Goal: Task Accomplishment & Management: Manage account settings

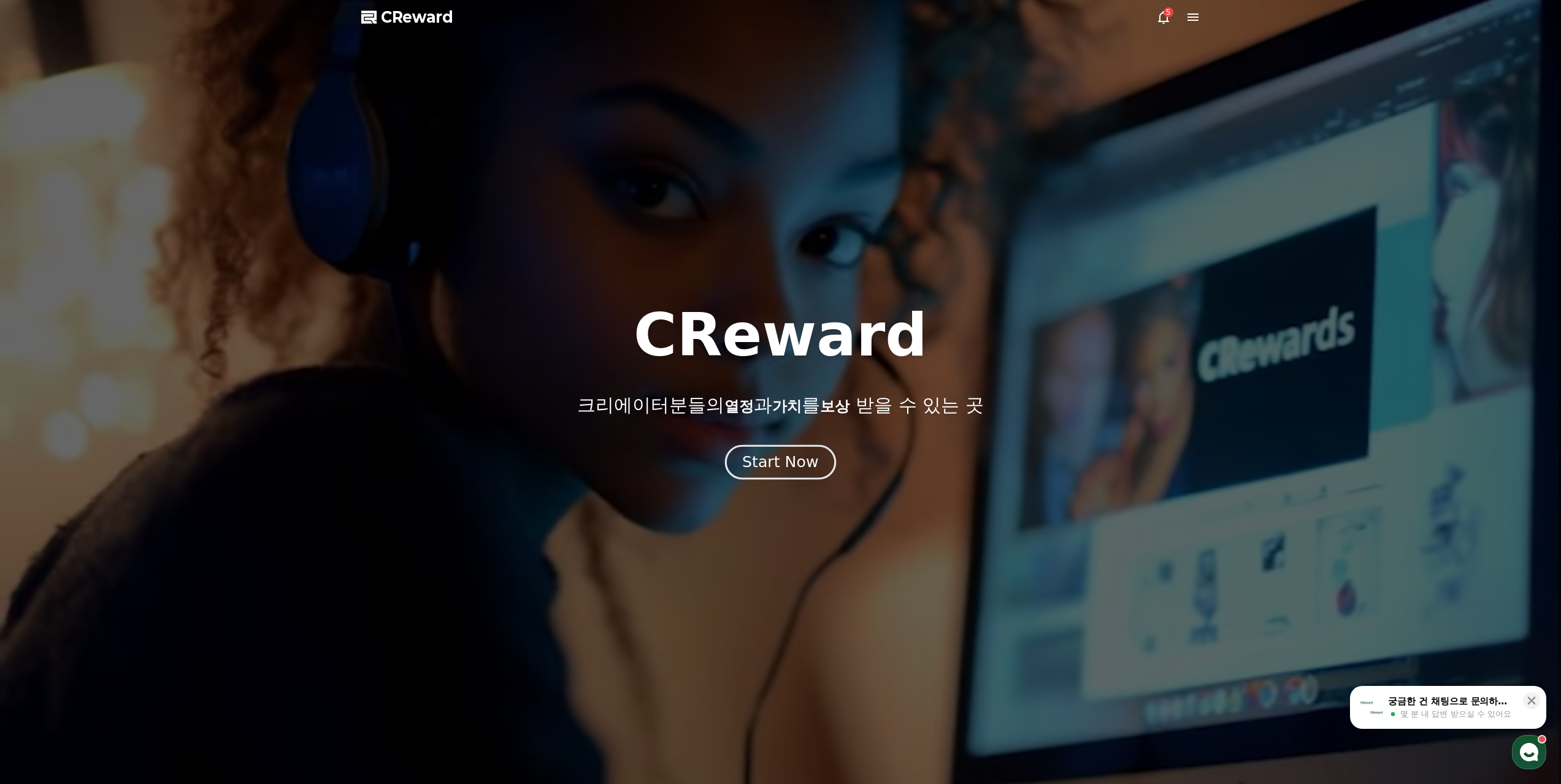
click at [767, 452] on div "Start Now" at bounding box center [779, 462] width 76 height 21
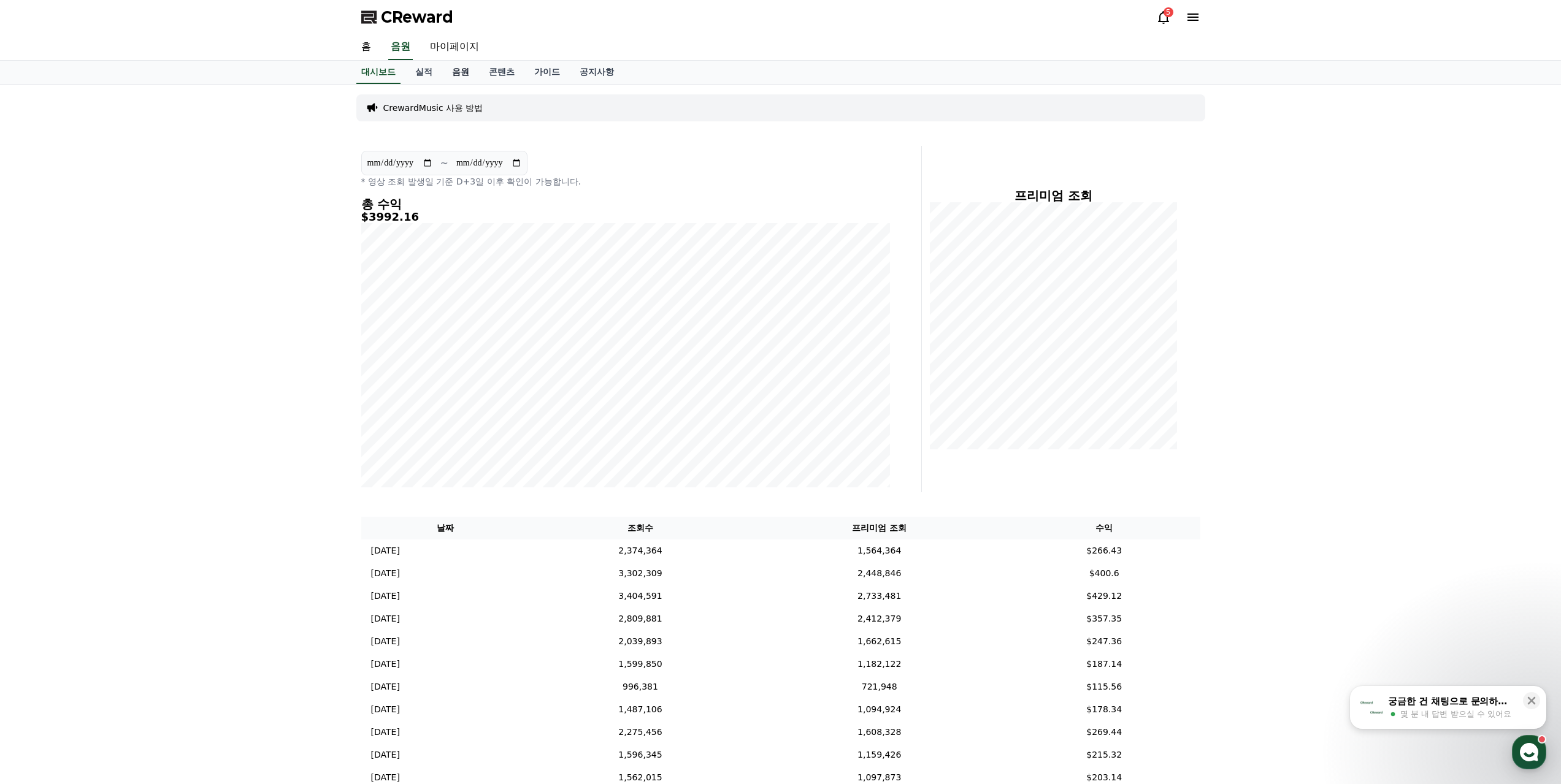
click at [449, 61] on link "음원" at bounding box center [460, 72] width 37 height 24
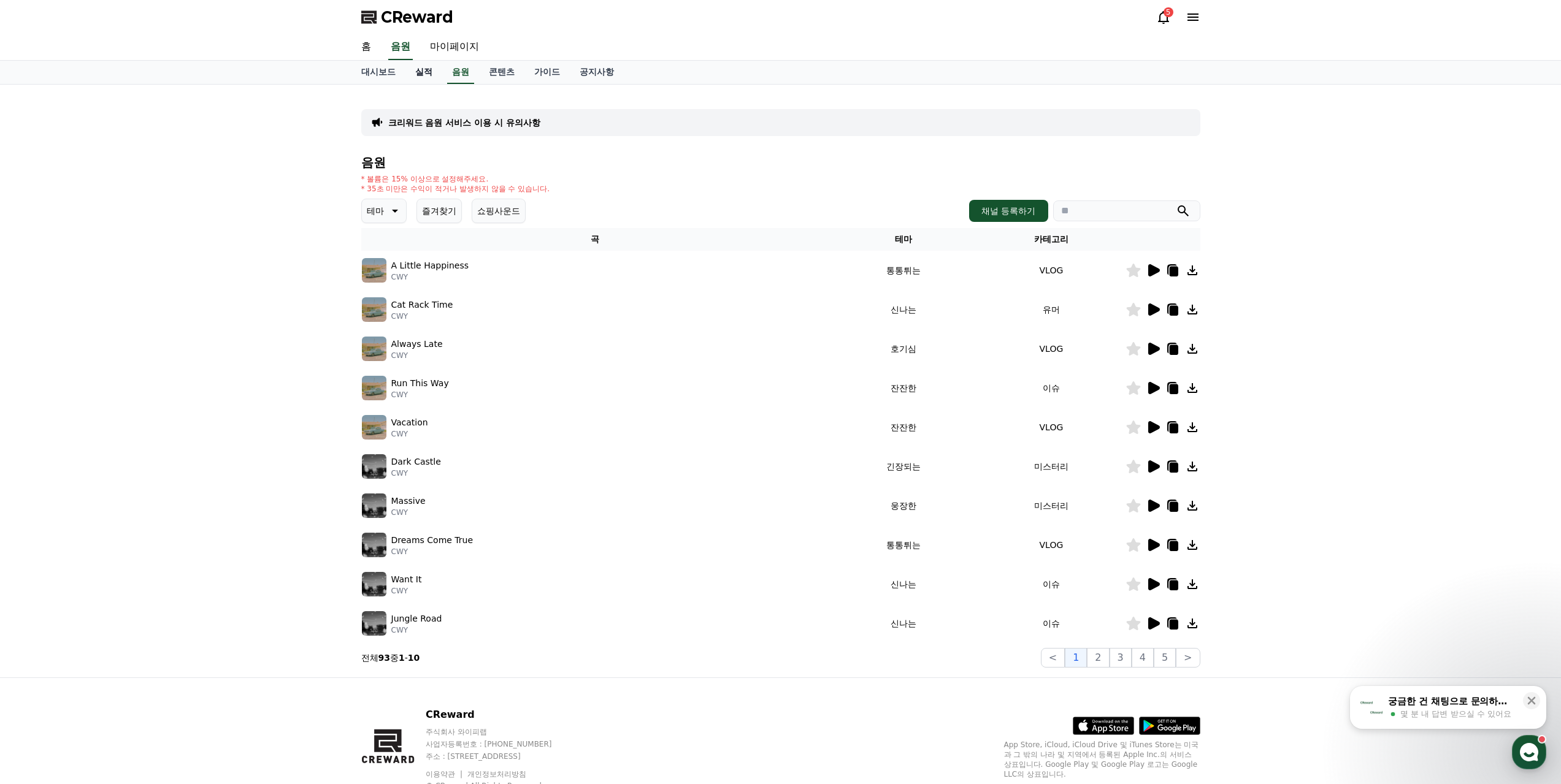
click at [412, 63] on link "실적" at bounding box center [424, 72] width 37 height 24
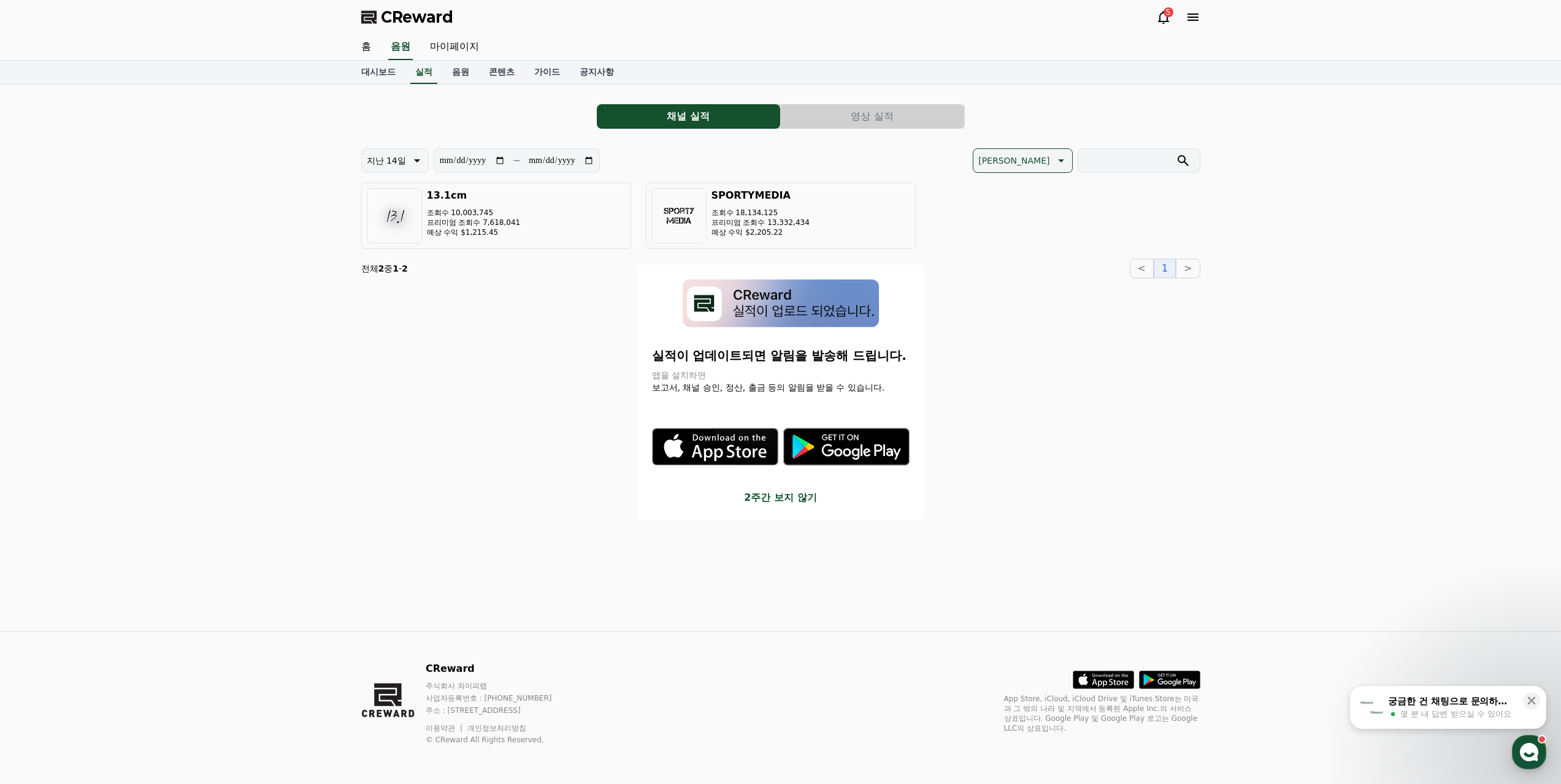
click at [443, 40] on button "close modal" at bounding box center [780, 392] width 1561 height 784
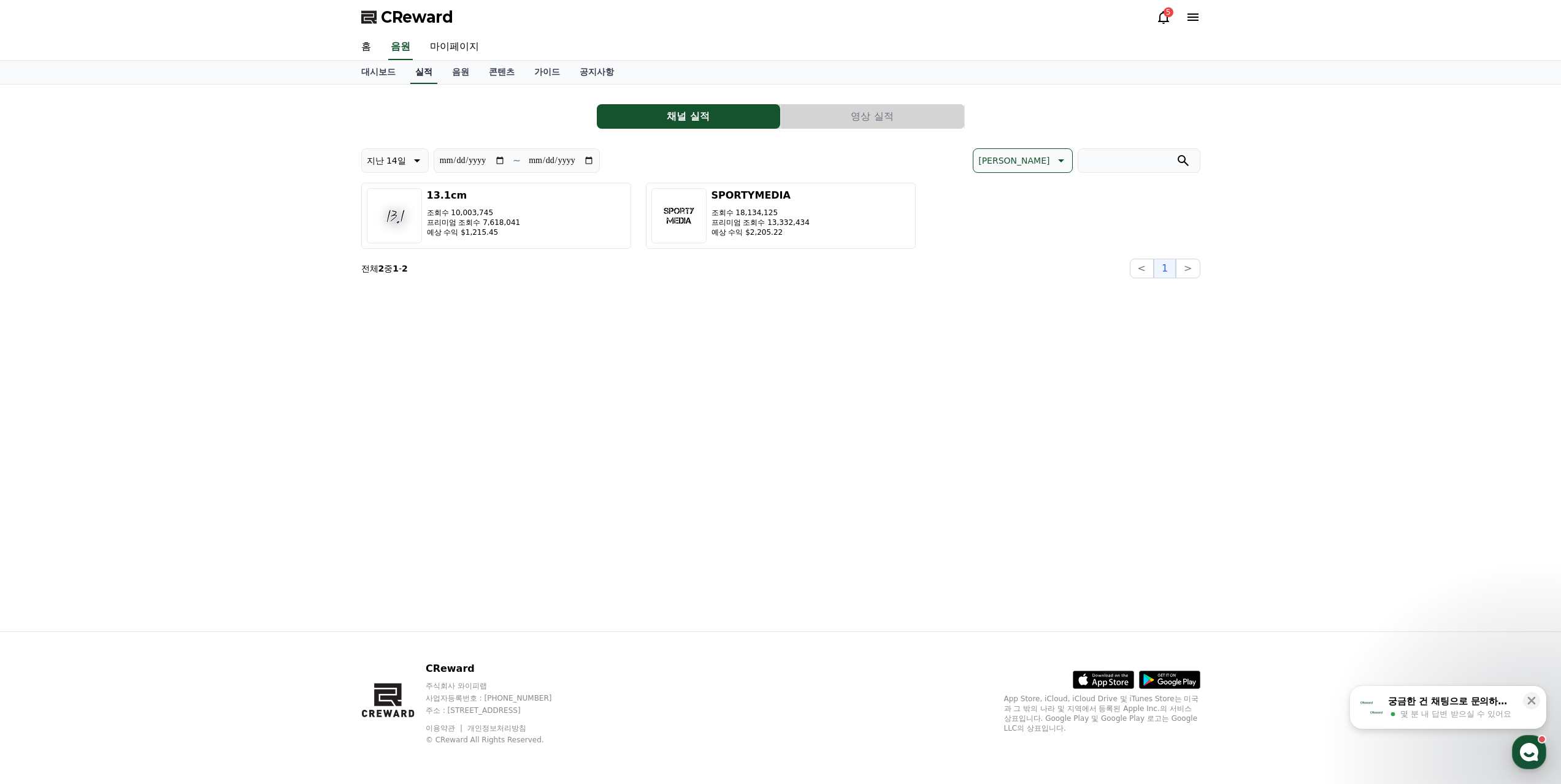
click at [424, 65] on link "실적" at bounding box center [424, 72] width 27 height 24
click at [373, 62] on link "대시보드" at bounding box center [379, 72] width 54 height 24
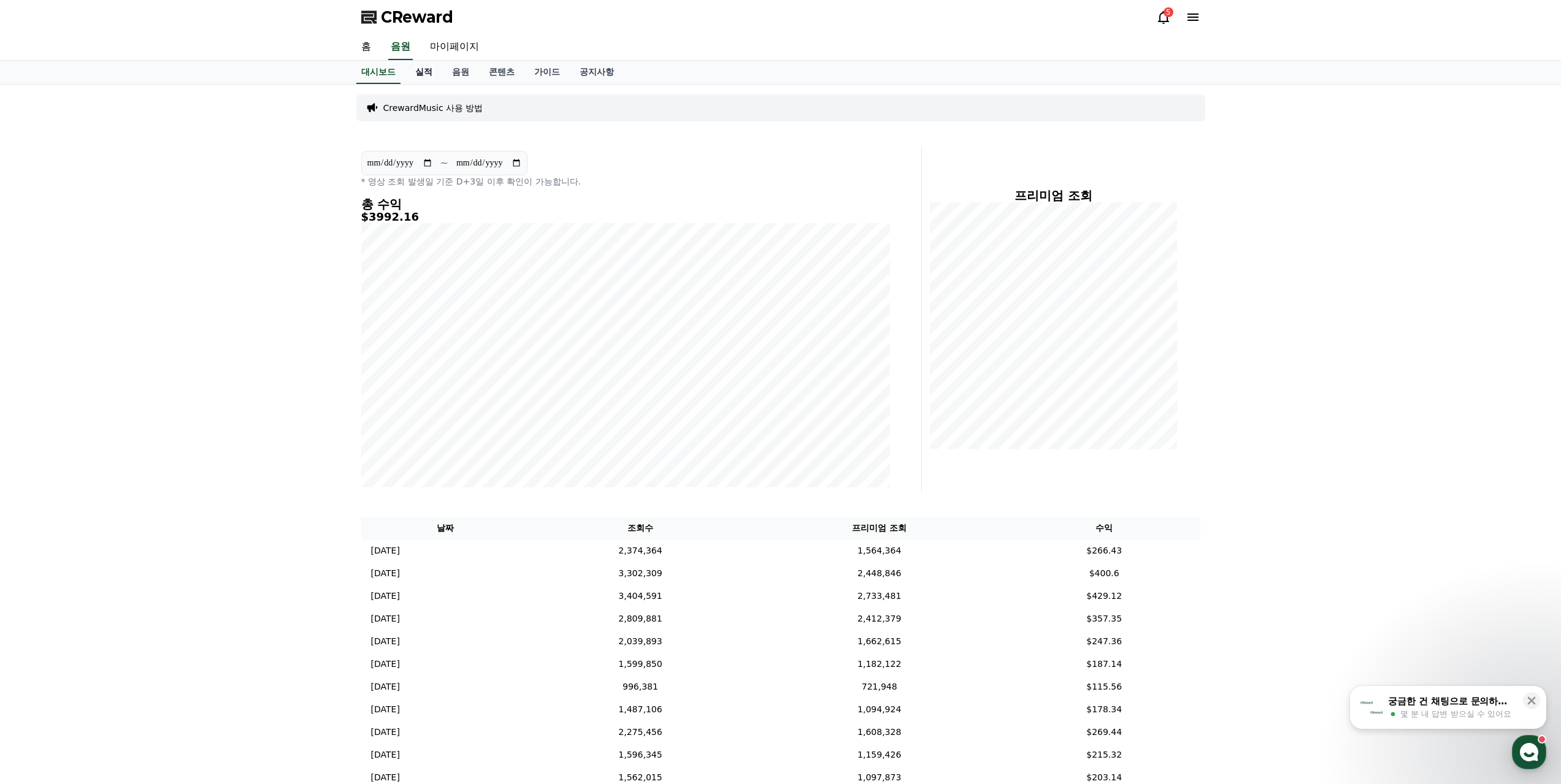
click at [406, 61] on link "실적" at bounding box center [424, 72] width 37 height 24
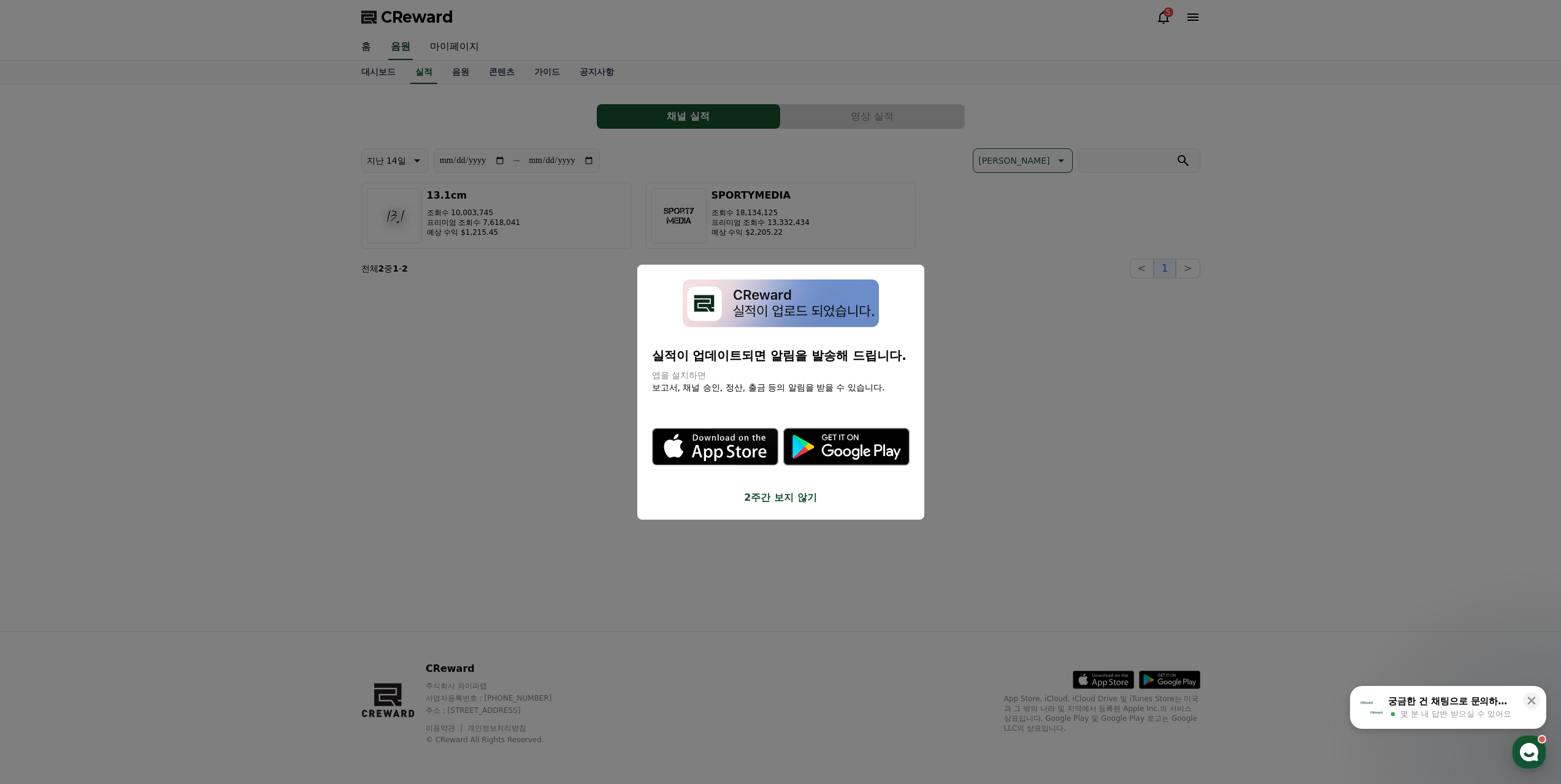
click at [266, 168] on button "close modal" at bounding box center [780, 392] width 1561 height 784
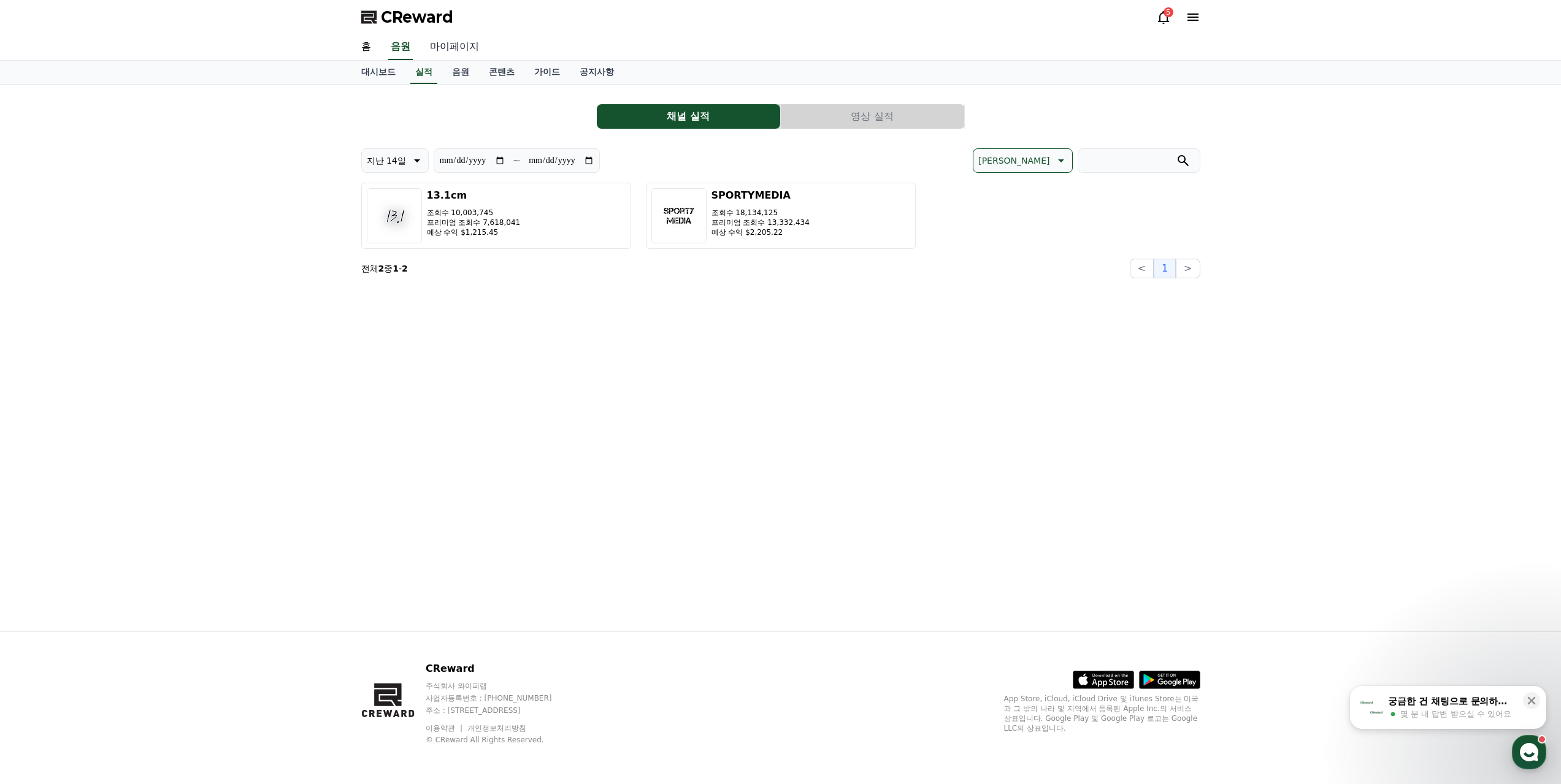
click at [429, 39] on link "마이페이지" at bounding box center [455, 47] width 69 height 26
select select "**********"
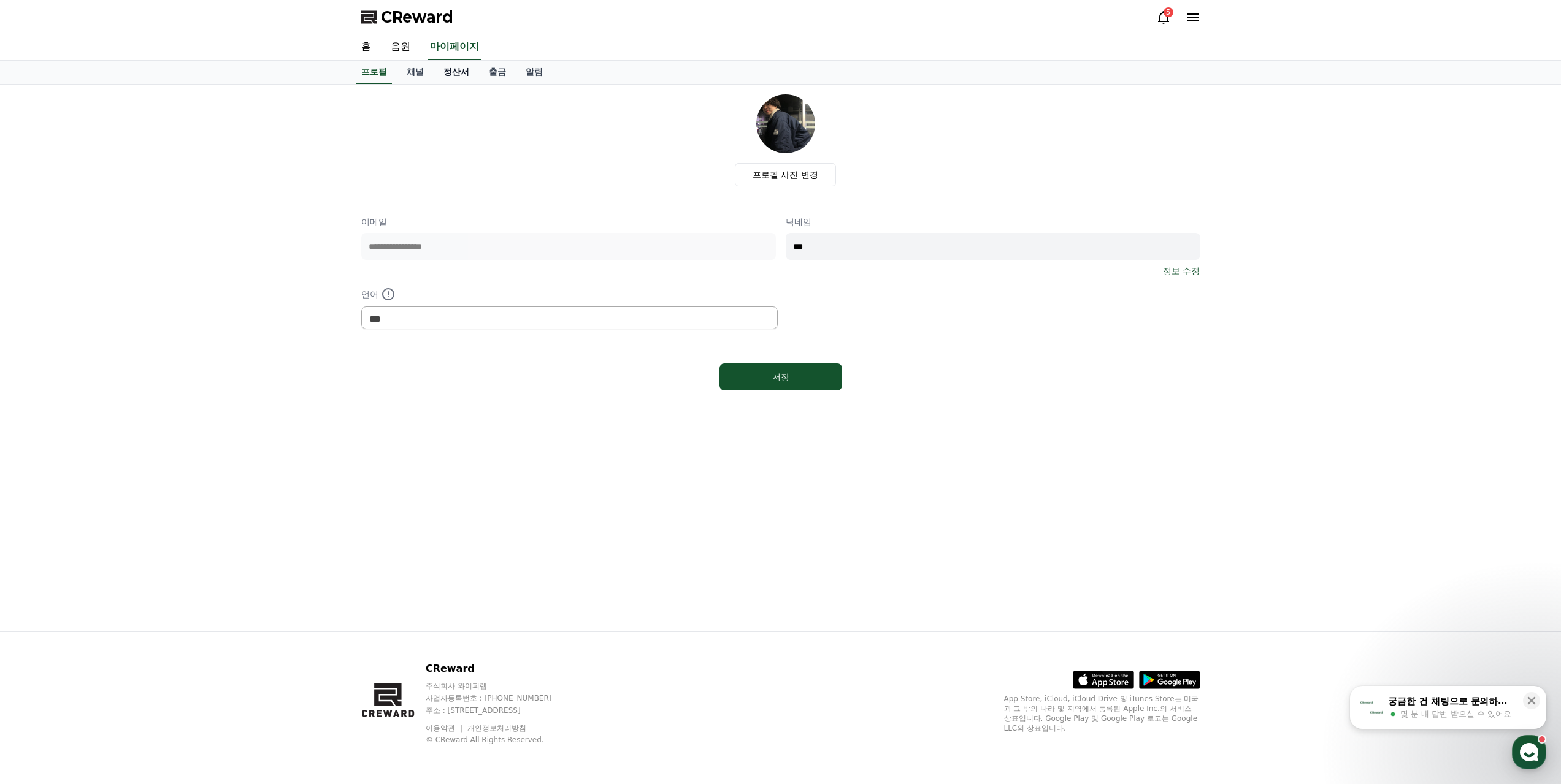
click at [434, 63] on link "정산서" at bounding box center [456, 72] width 45 height 24
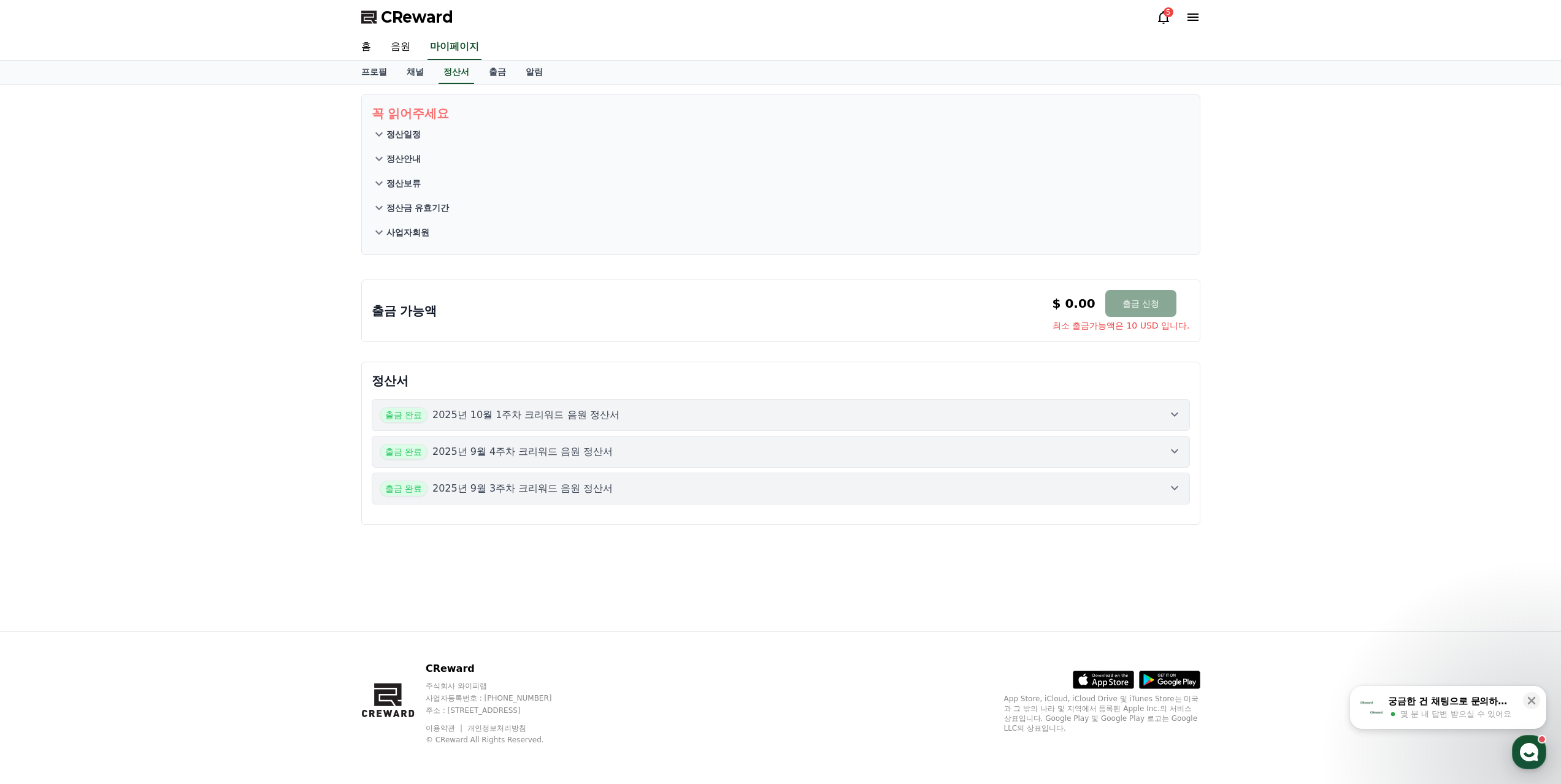
click at [379, 152] on icon at bounding box center [379, 159] width 15 height 15
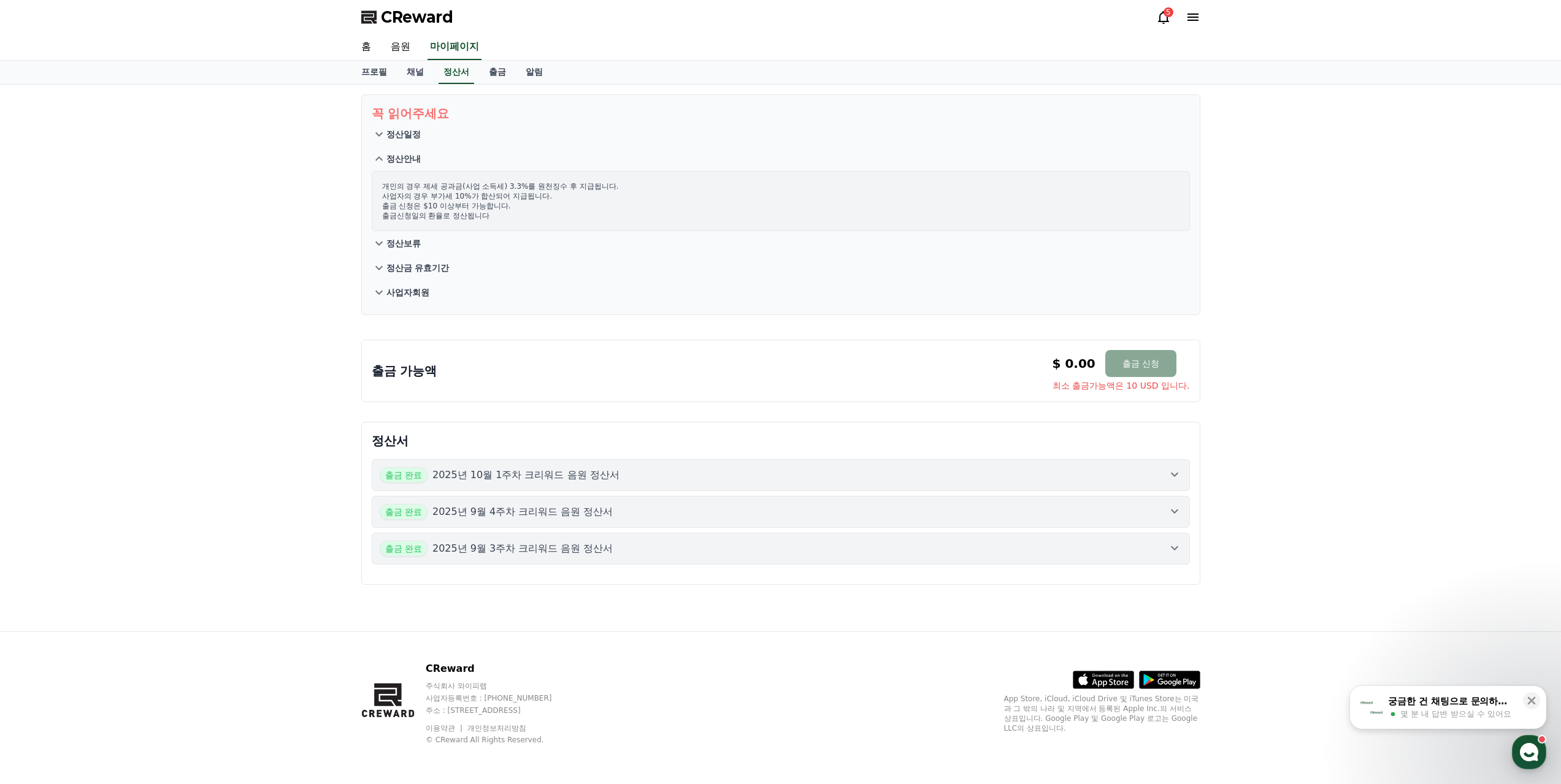
click at [379, 156] on icon at bounding box center [379, 158] width 7 height 4
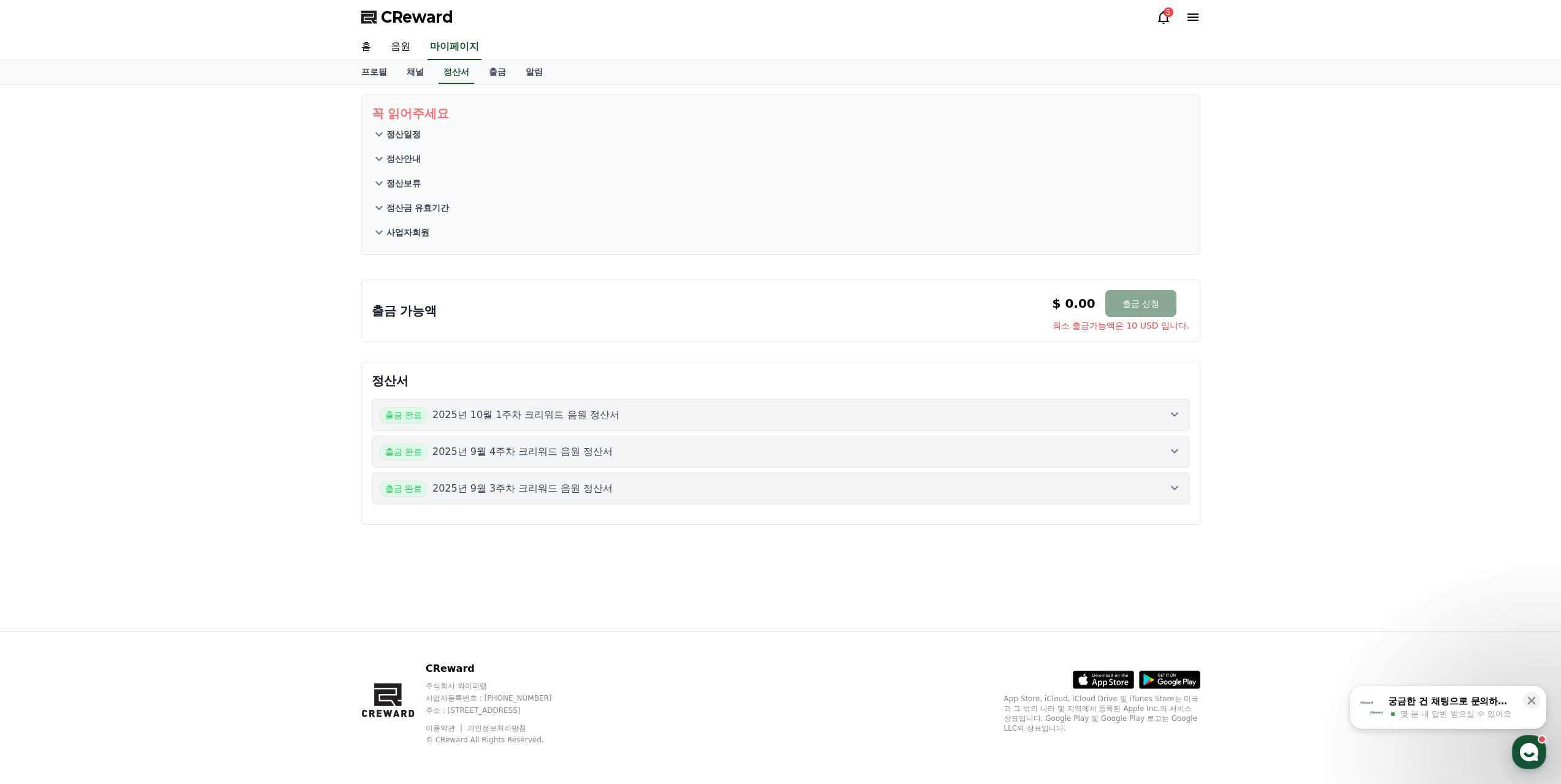
click at [379, 127] on icon at bounding box center [379, 134] width 15 height 15
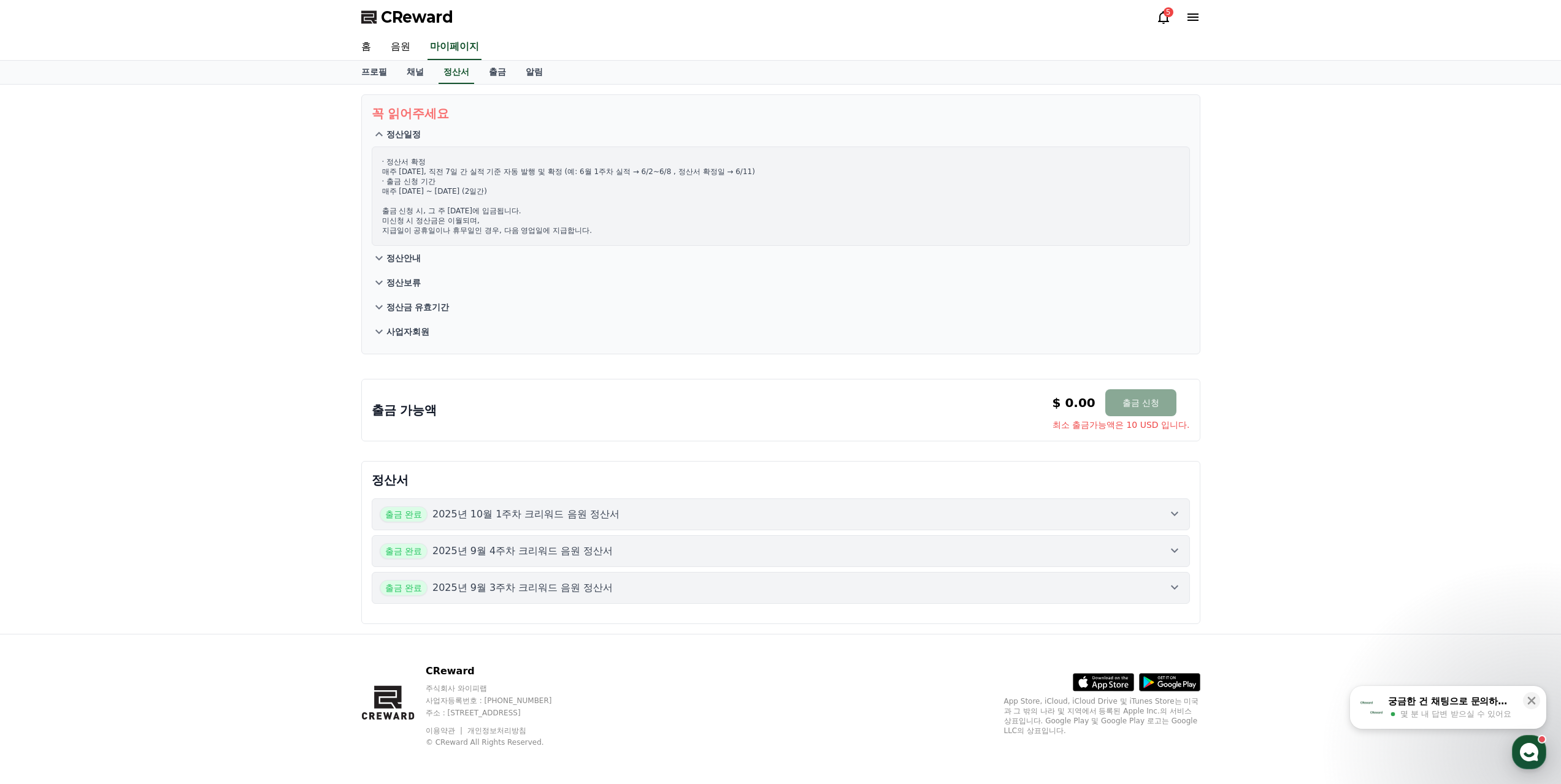
click at [1187, 22] on icon at bounding box center [1192, 18] width 15 height 15
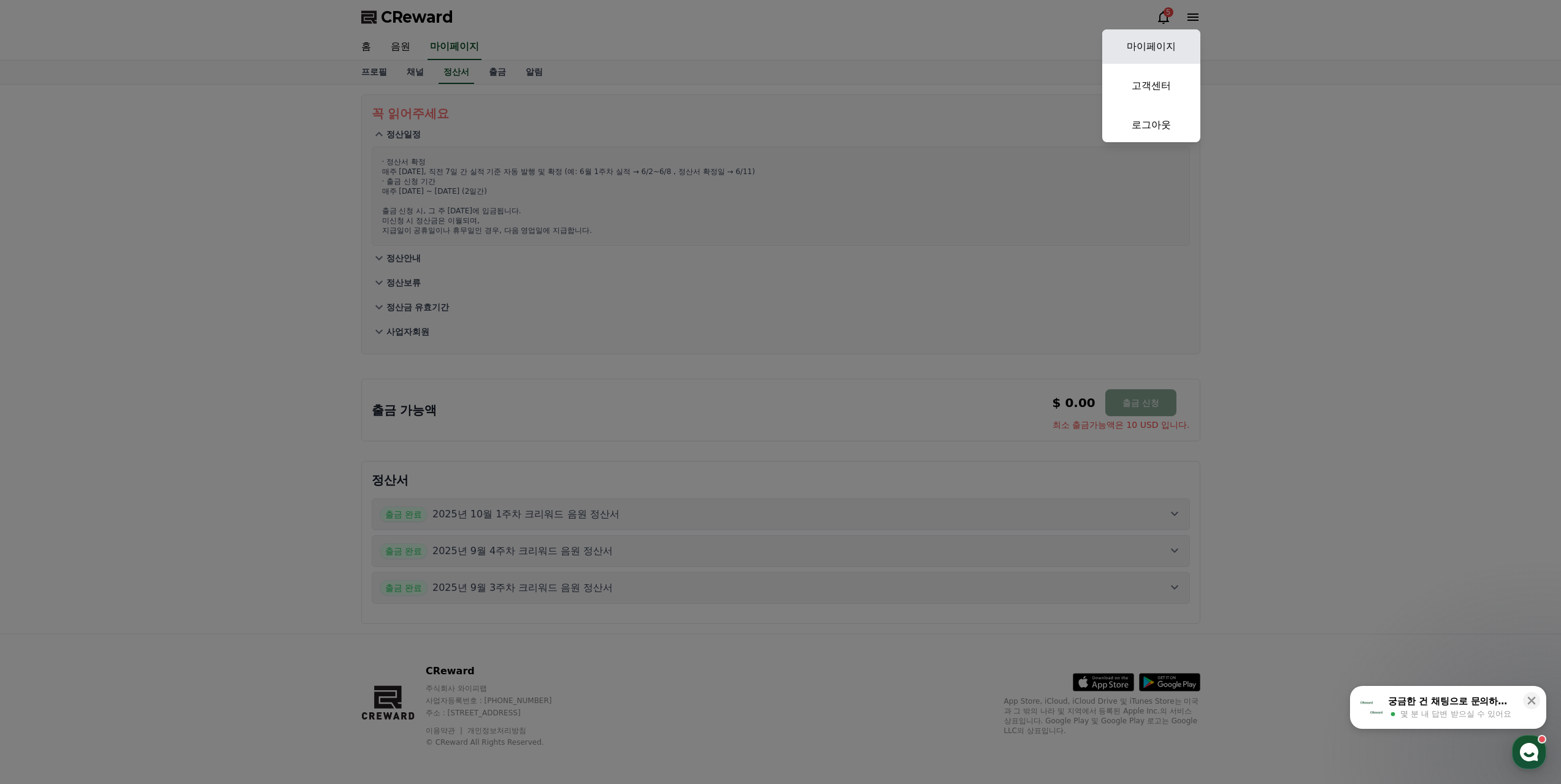
click at [1172, 48] on link "마이페이지" at bounding box center [1151, 46] width 98 height 34
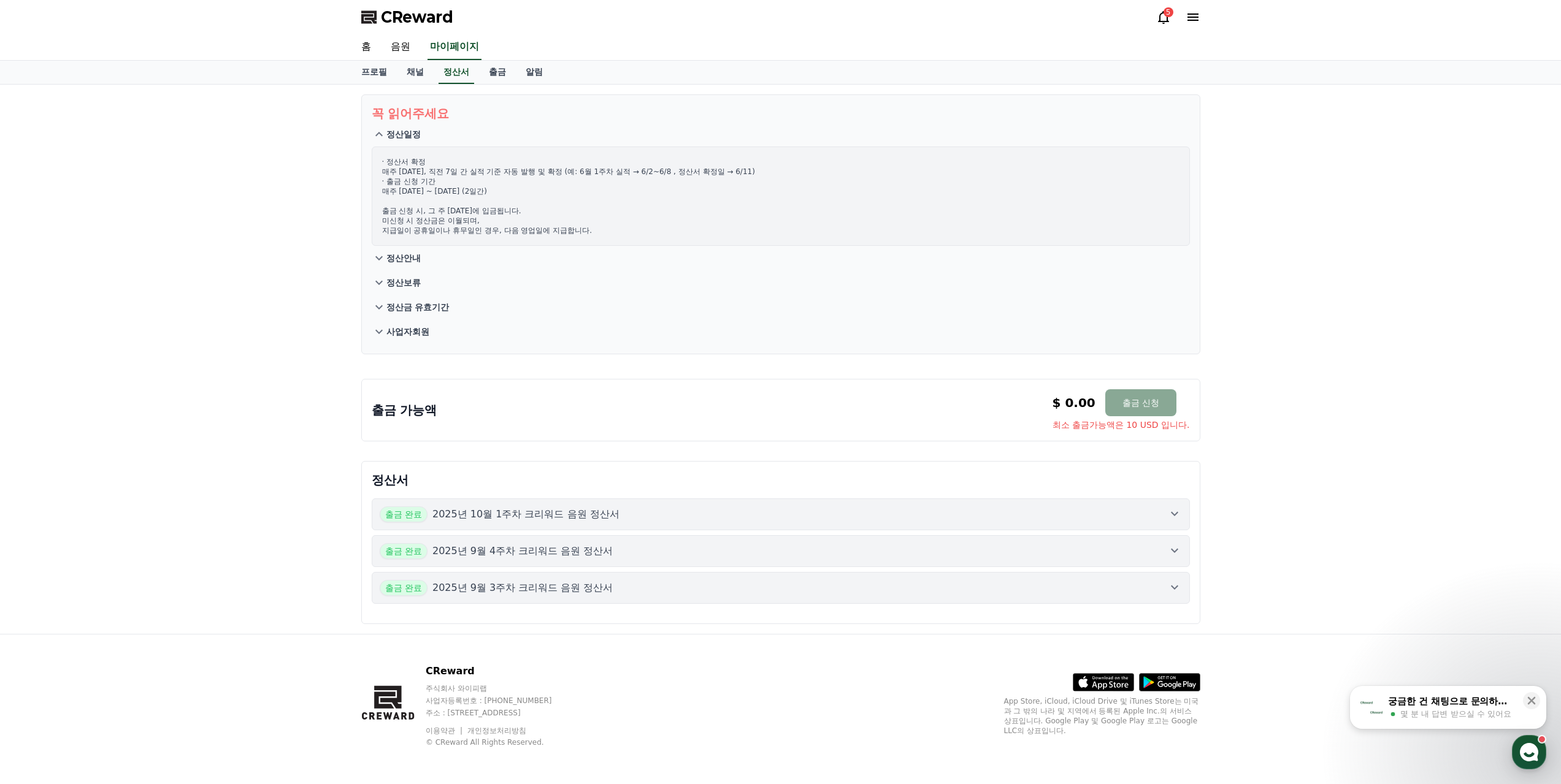
select select "**********"
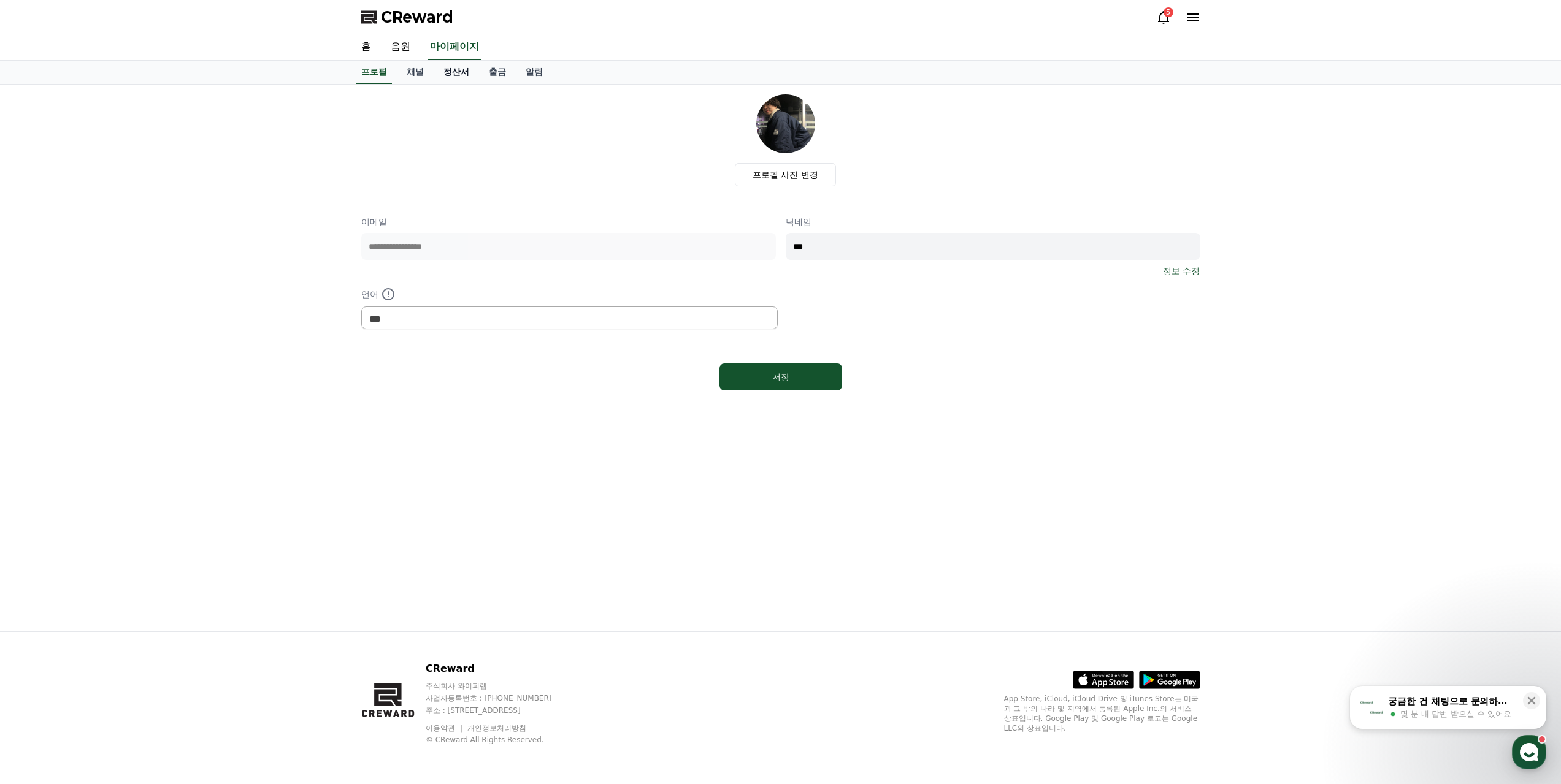
click at [444, 61] on link "정산서" at bounding box center [456, 72] width 45 height 24
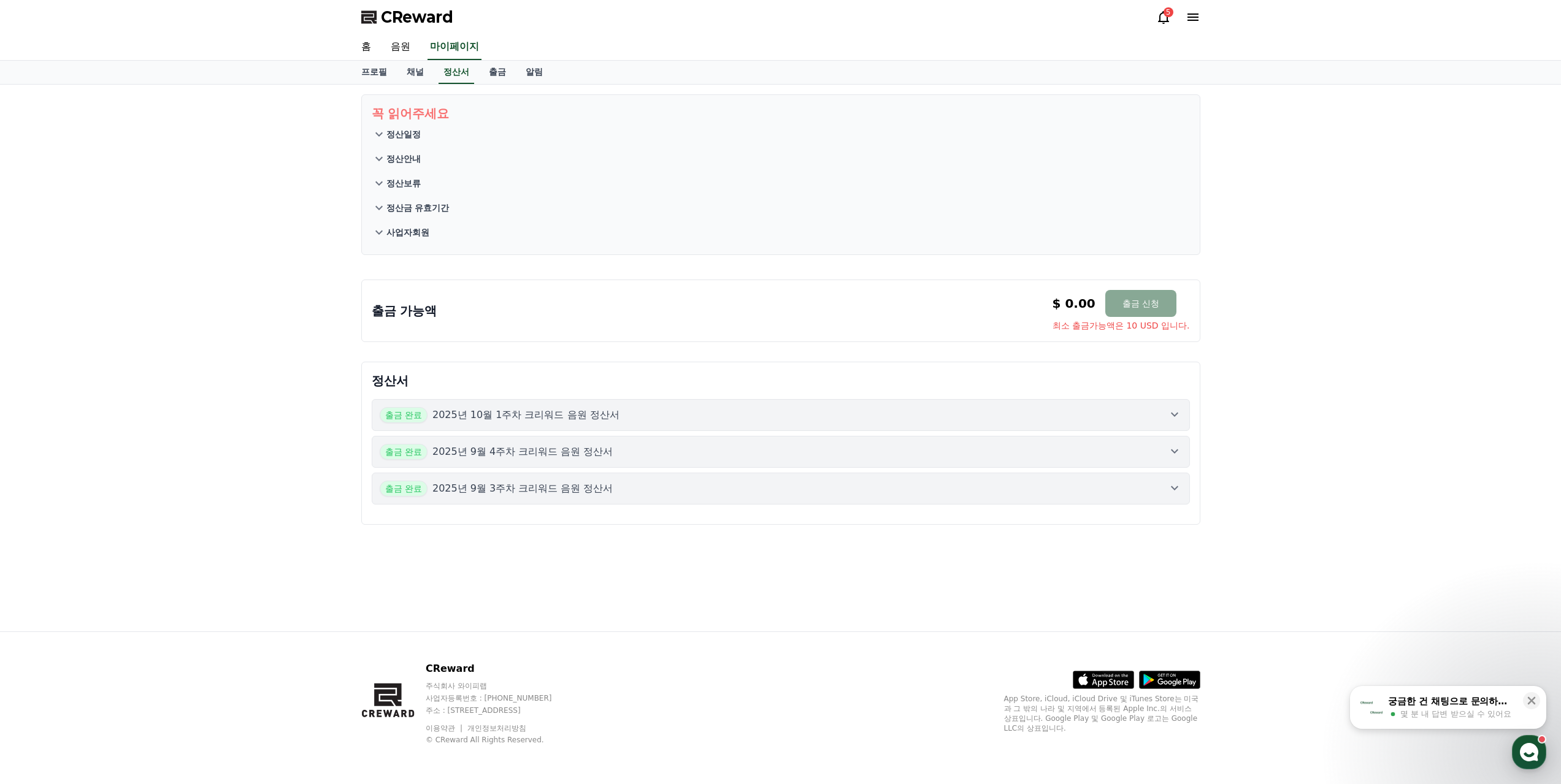
click at [379, 127] on icon at bounding box center [379, 134] width 15 height 15
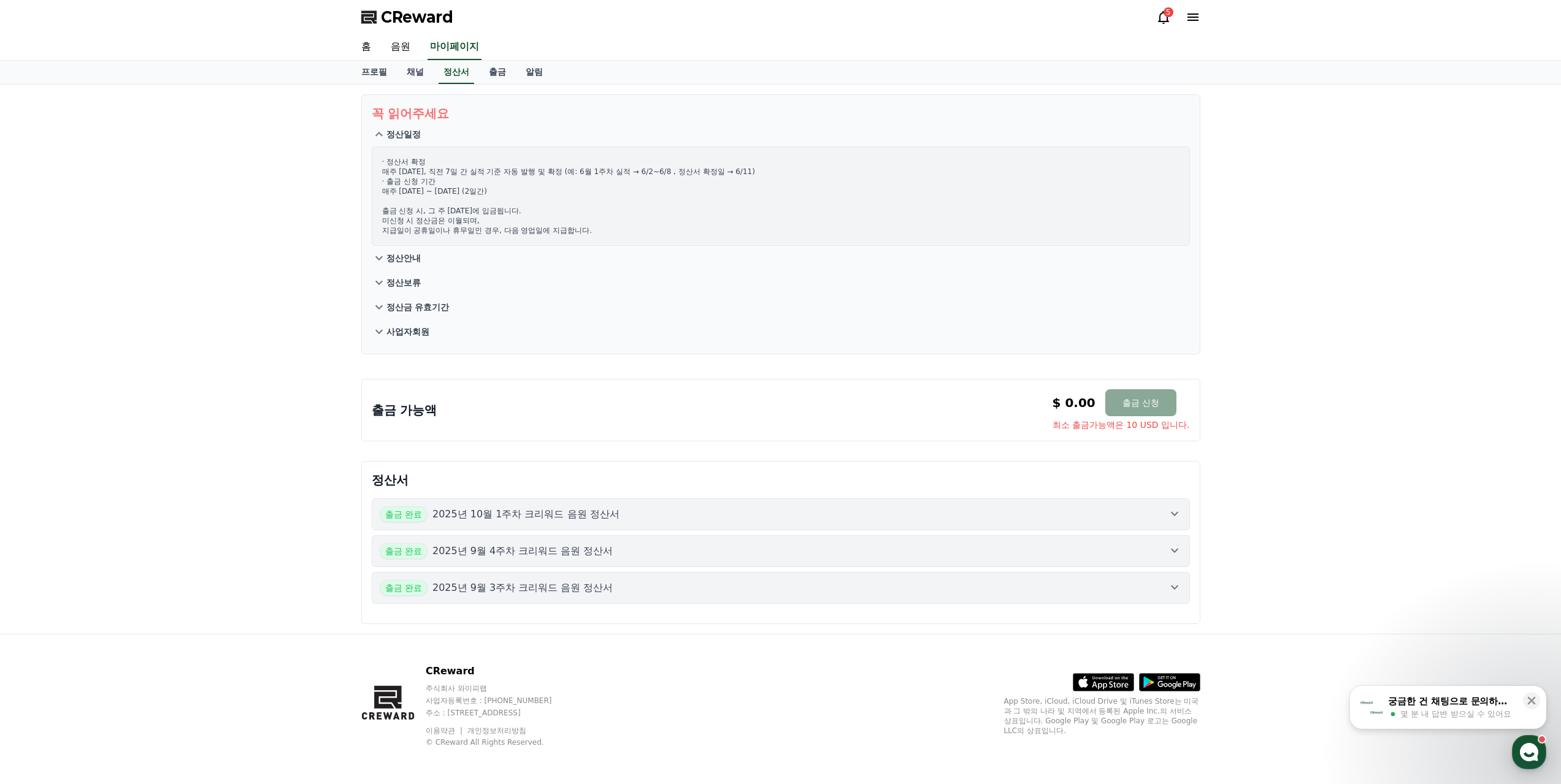
click at [521, 498] on button "출금 완료 2025년 10월 1주차 크리워드 음원 정산서" at bounding box center [781, 514] width 818 height 32
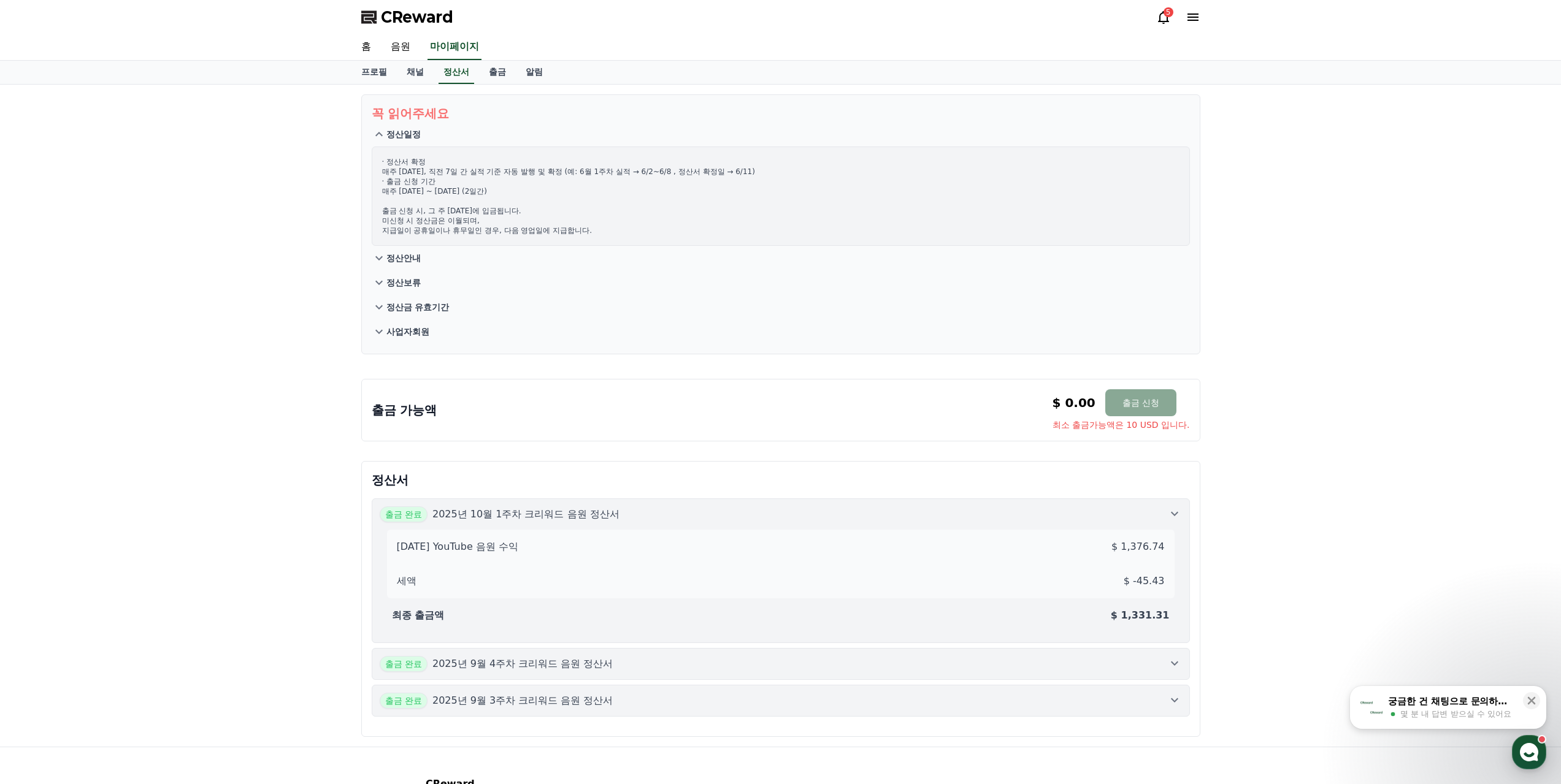
click at [521, 498] on button "출금 완료 2025년 10월 1주차 크리워드 음원 정산서 [DATE] YouTube 음원 수익 $ 1,376.74 세액 $ -45.43 최종 …" at bounding box center [781, 570] width 818 height 145
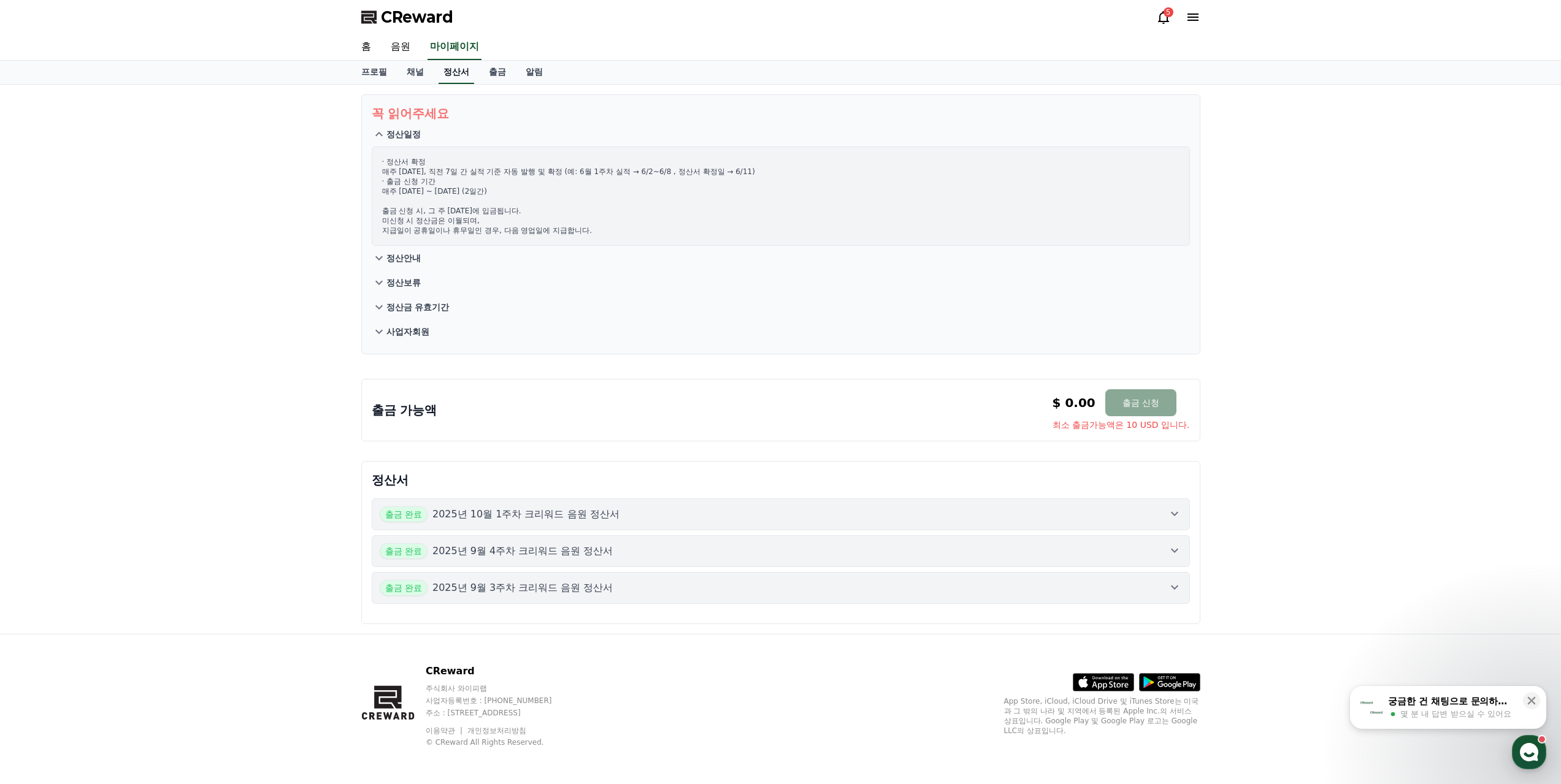
click at [449, 62] on link "정산서" at bounding box center [456, 72] width 36 height 24
click at [410, 62] on link "채널" at bounding box center [415, 72] width 37 height 24
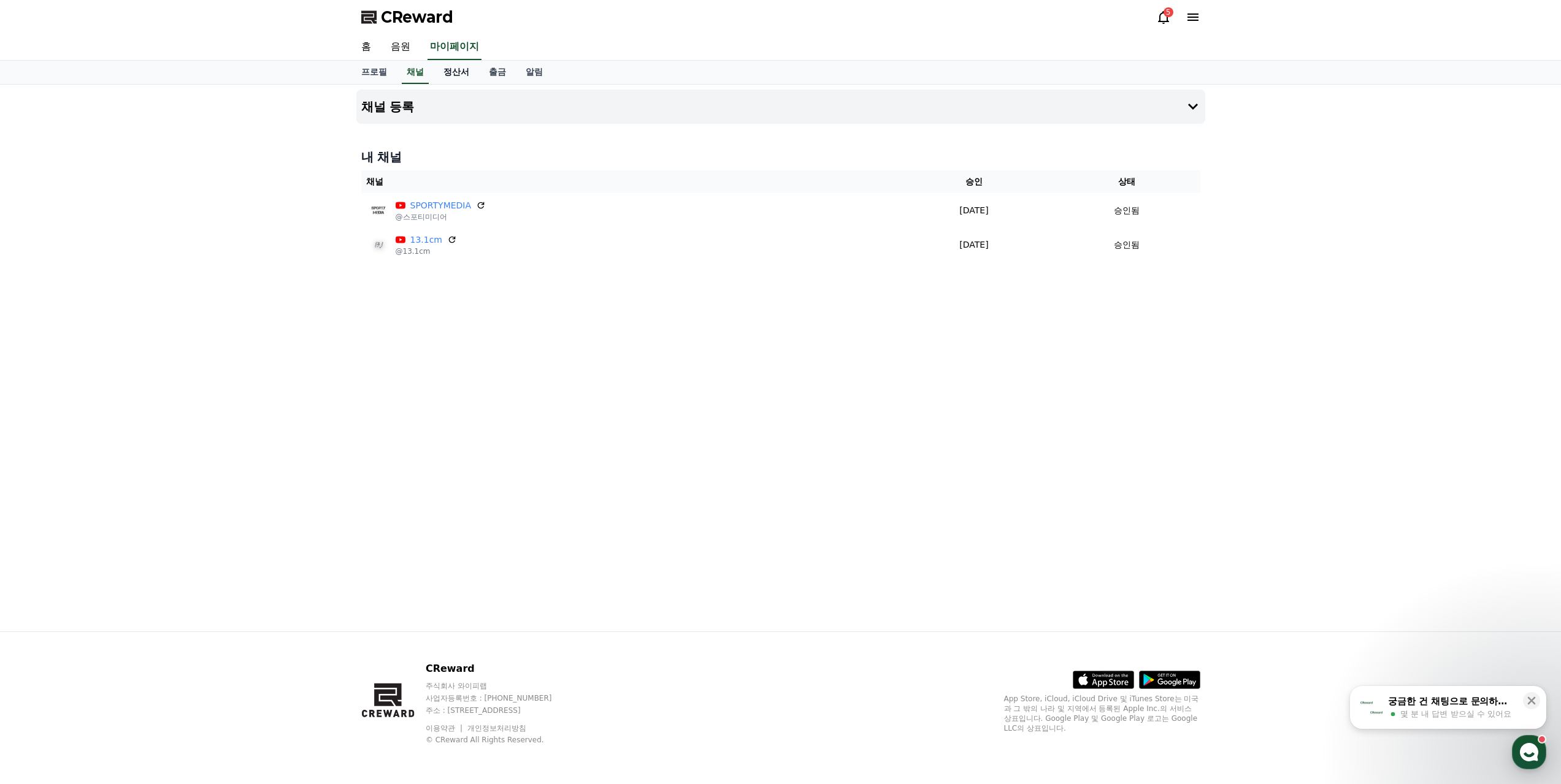
click at [444, 61] on link "정산서" at bounding box center [456, 72] width 45 height 24
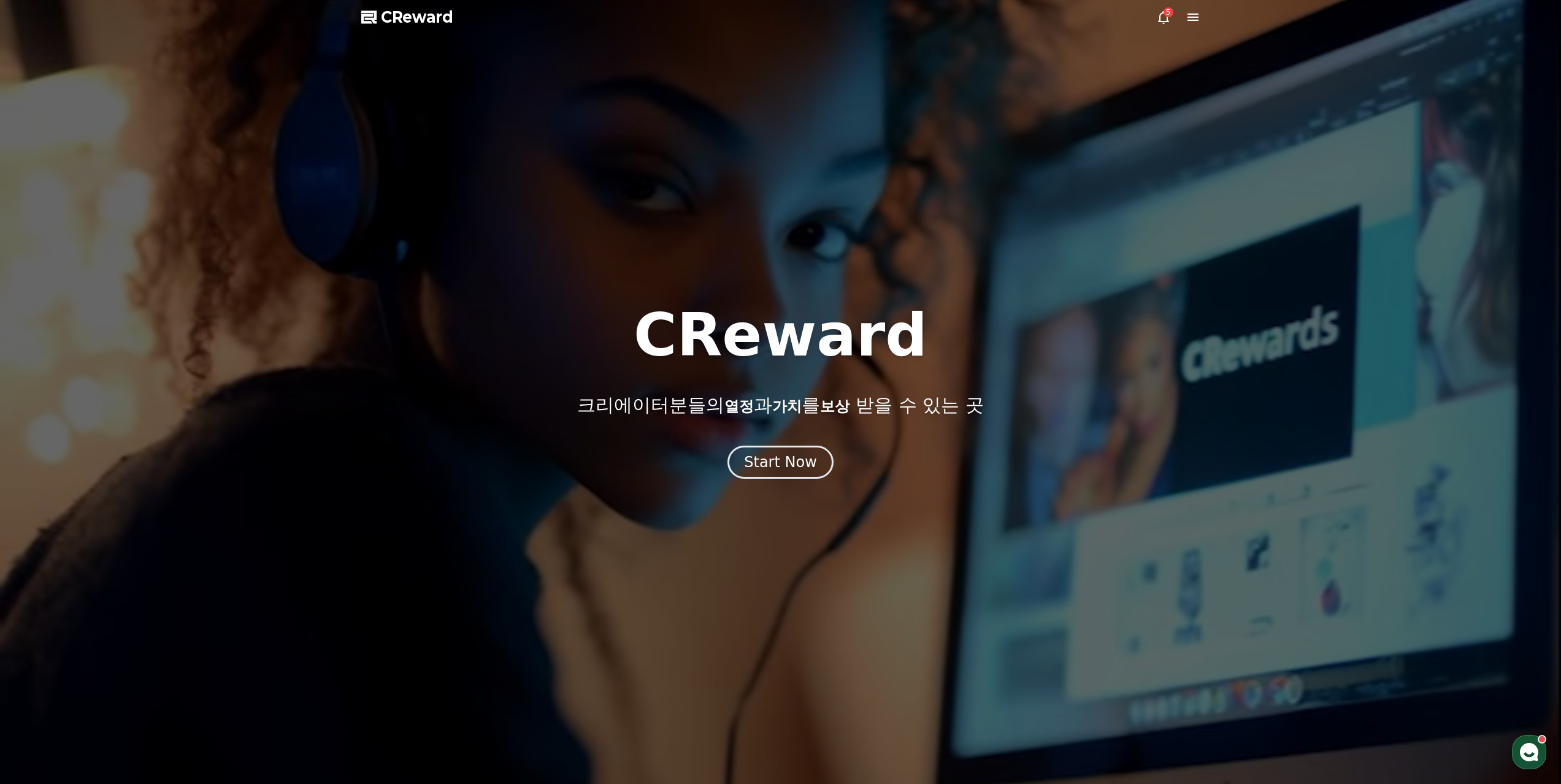
click at [1192, 15] on icon at bounding box center [1192, 17] width 11 height 7
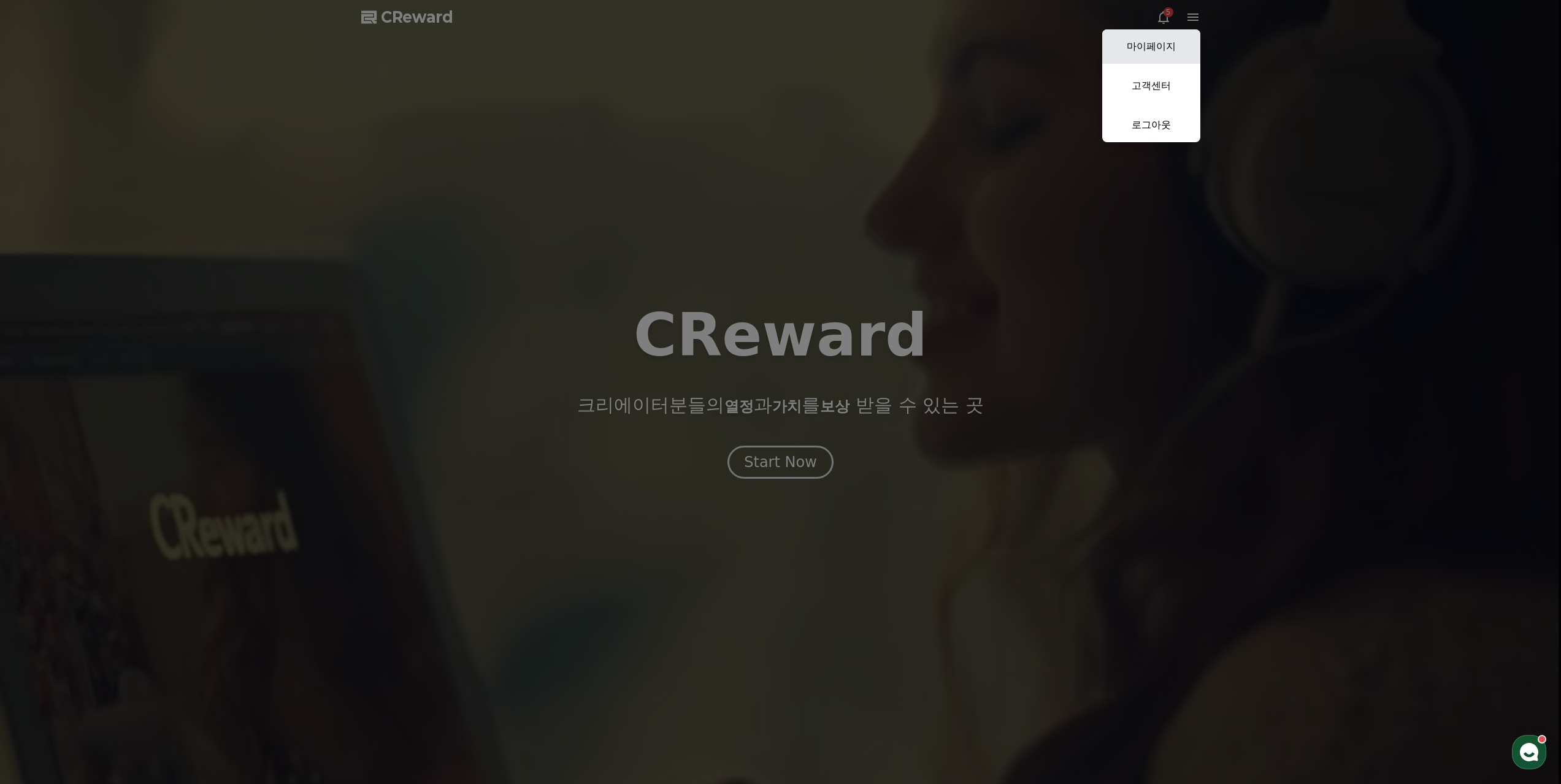
click at [1173, 38] on link "마이페이지" at bounding box center [1151, 46] width 98 height 34
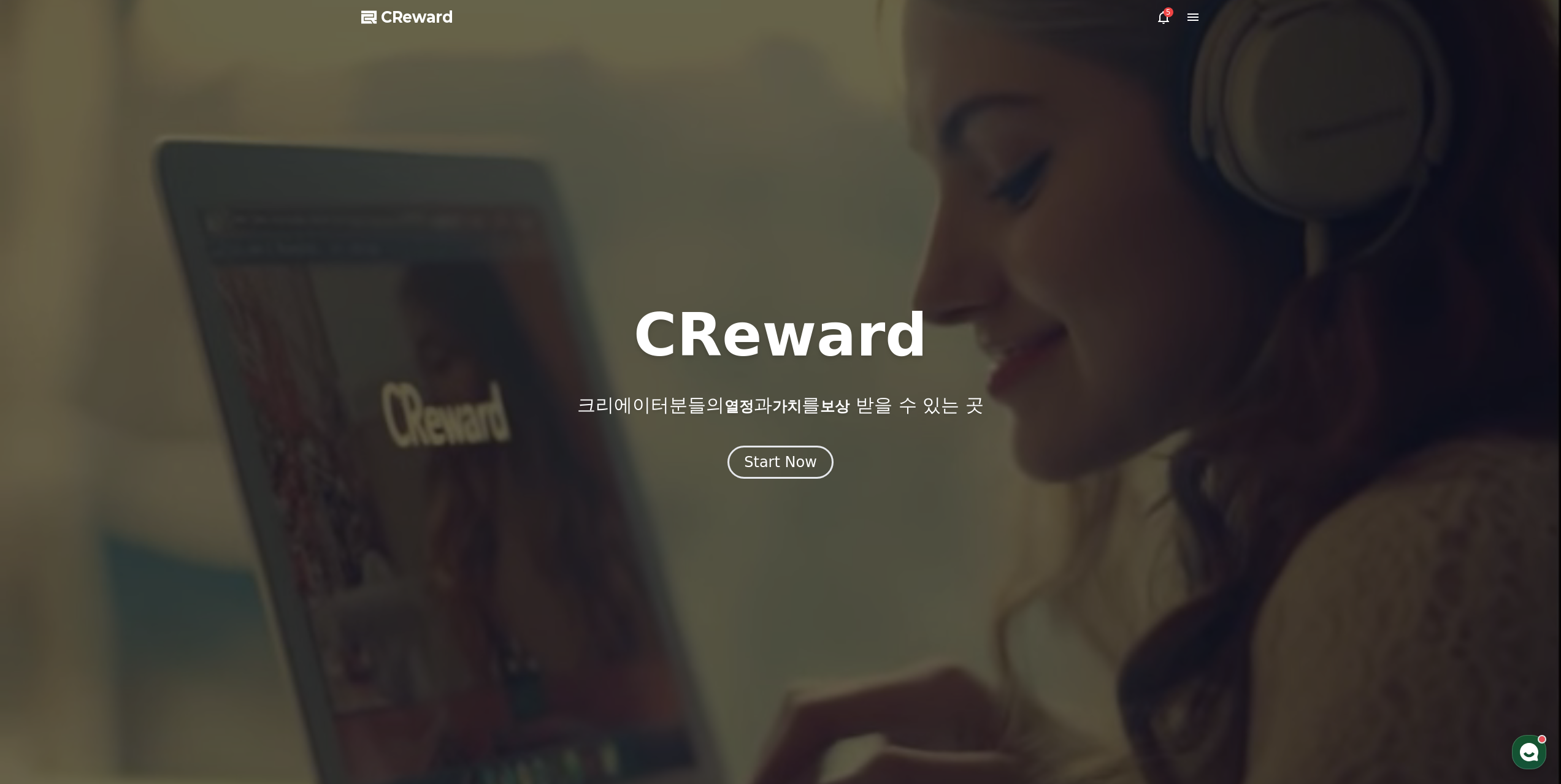
select select "**********"
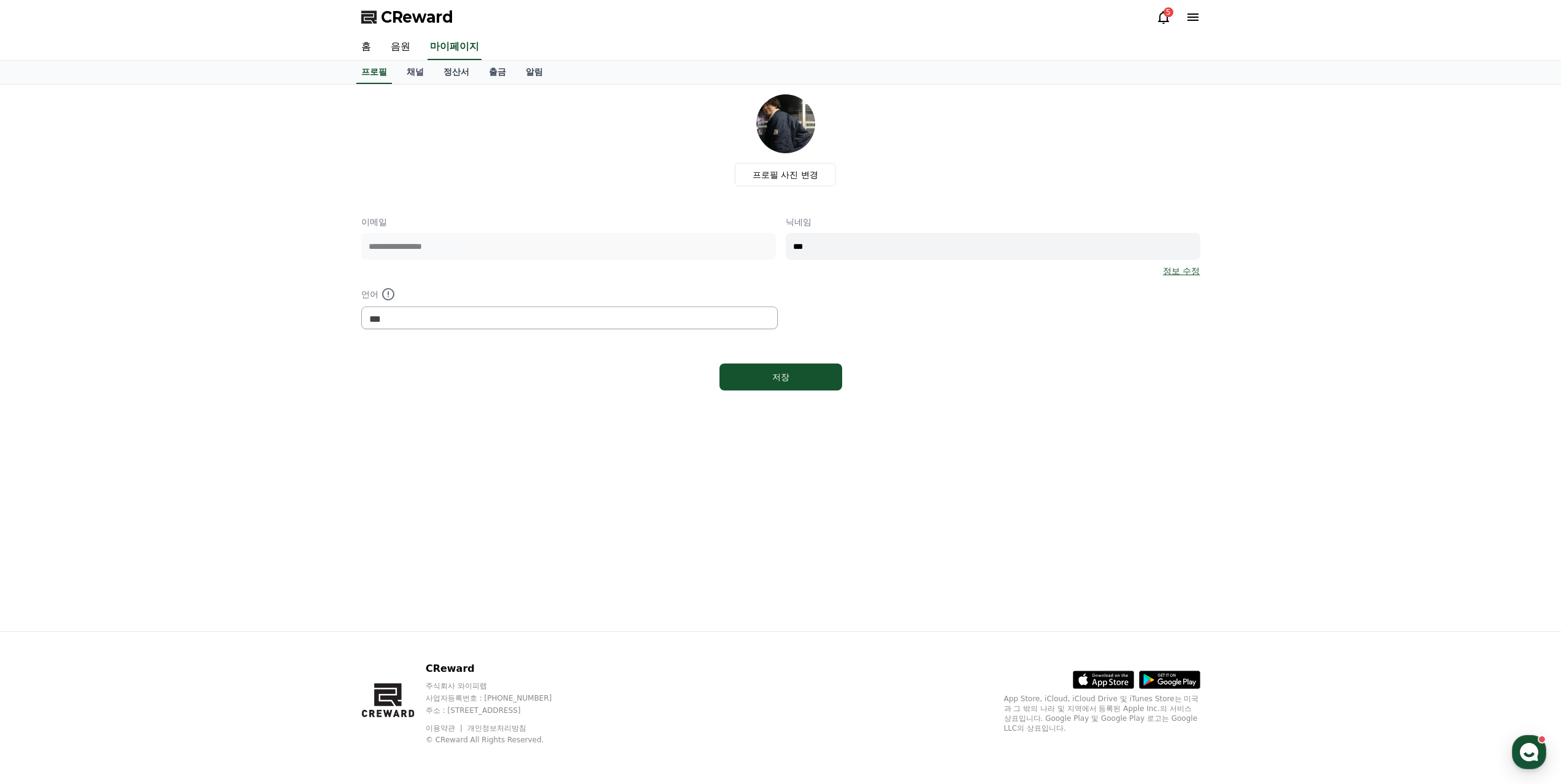
click at [1198, 265] on link "정보 수정" at bounding box center [1181, 271] width 37 height 12
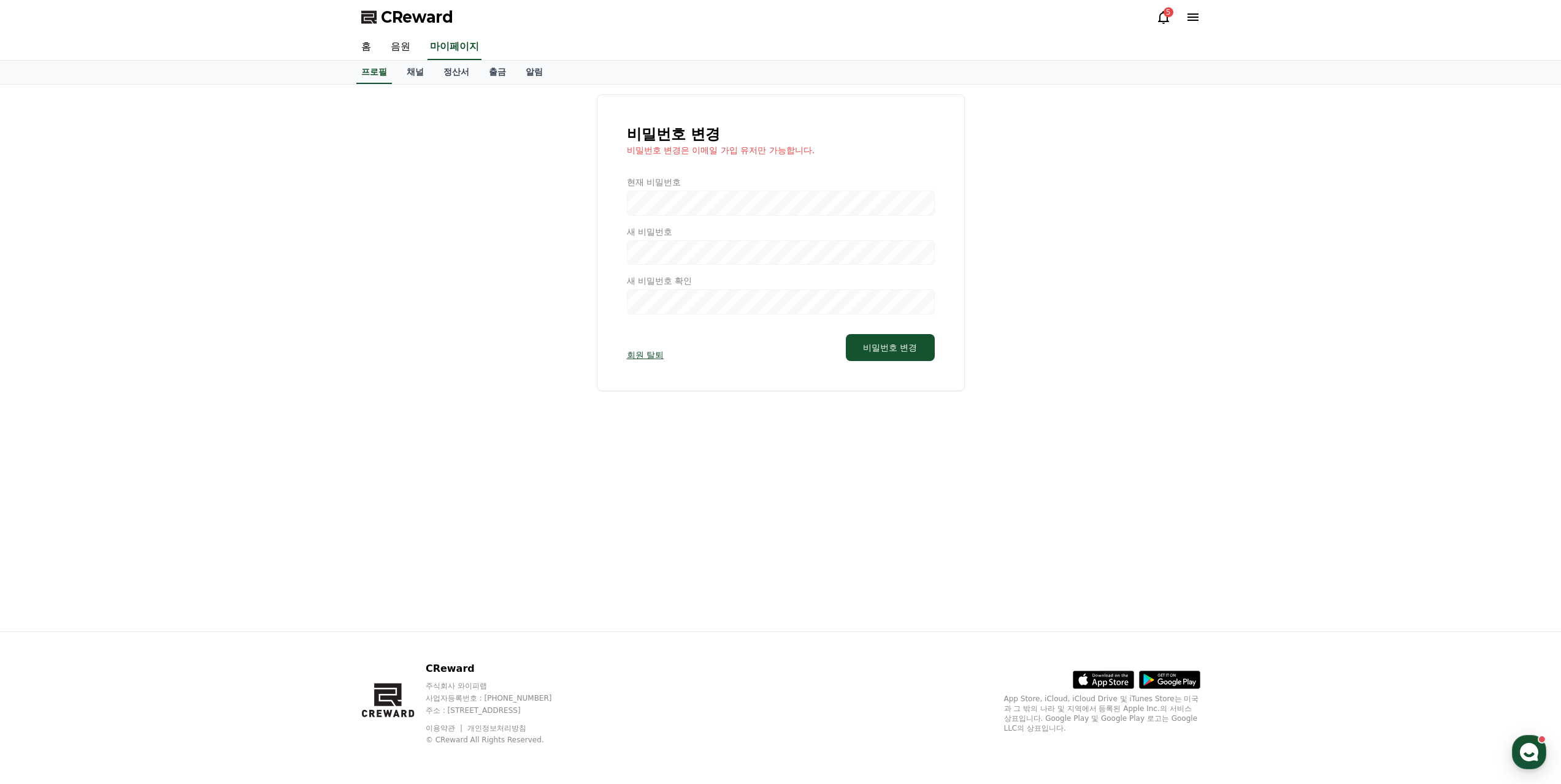
click at [707, 176] on div at bounding box center [780, 245] width 308 height 139
click at [698, 176] on div at bounding box center [780, 245] width 308 height 139
click at [635, 176] on div at bounding box center [780, 245] width 308 height 139
click at [632, 176] on div at bounding box center [780, 245] width 308 height 139
click at [729, 176] on div at bounding box center [780, 245] width 308 height 139
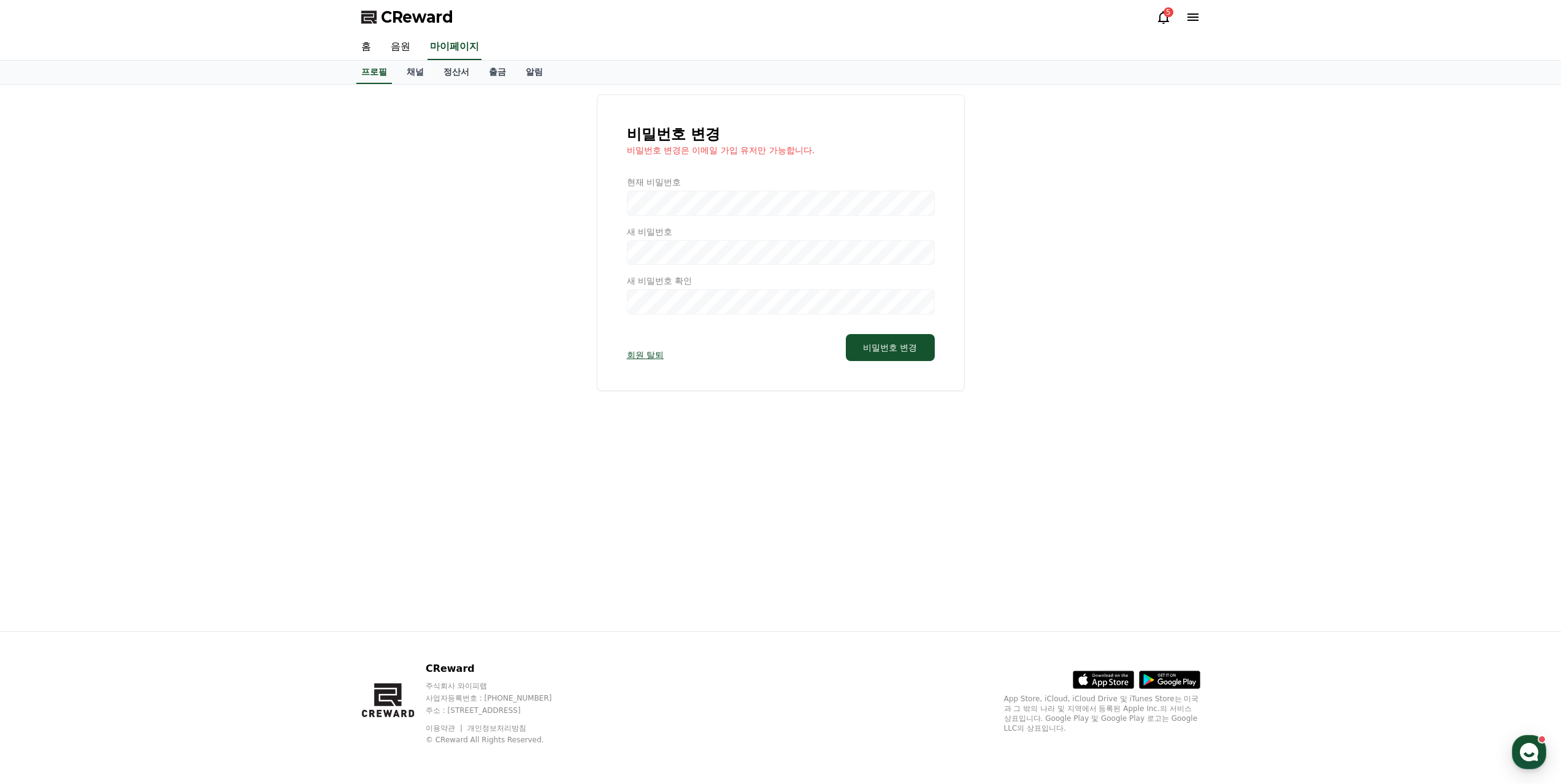
click at [661, 176] on div at bounding box center [780, 245] width 308 height 139
click at [658, 181] on div at bounding box center [780, 245] width 308 height 139
select select "**********"
